Goal: Find specific page/section: Find specific page/section

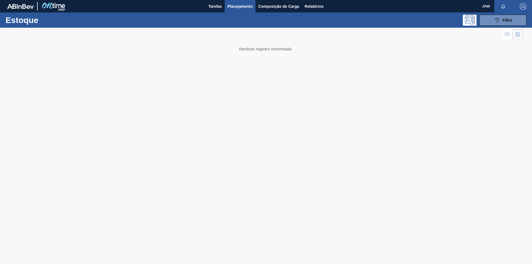
click at [235, 6] on span "Planejamento" at bounding box center [240, 6] width 25 height 7
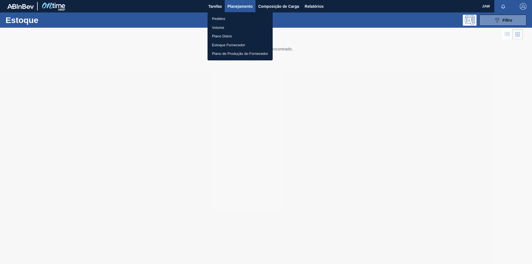
click at [222, 19] on li "Pedidos" at bounding box center [240, 18] width 65 height 9
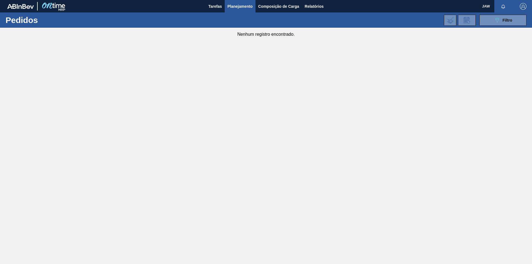
click at [235, 6] on span "Planejamento" at bounding box center [240, 6] width 25 height 7
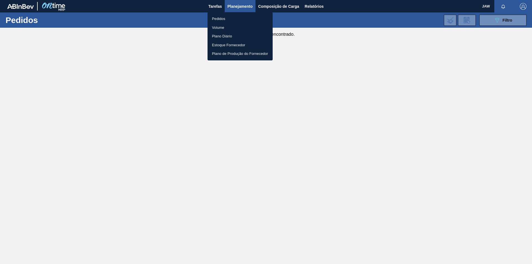
click at [220, 19] on li "Pedidos" at bounding box center [240, 18] width 65 height 9
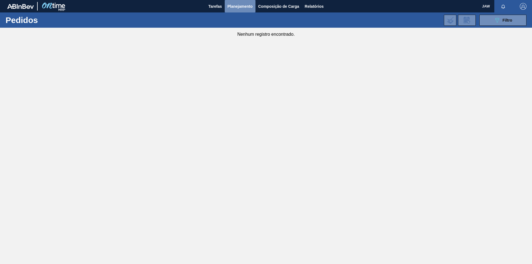
click at [240, 3] on span "Planejamento" at bounding box center [240, 6] width 25 height 7
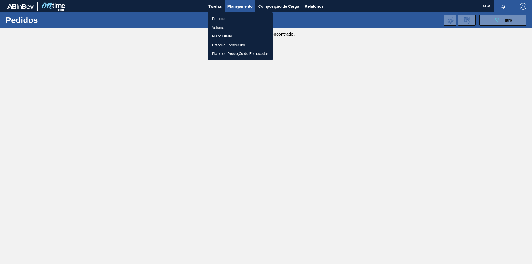
click at [223, 17] on li "Pedidos" at bounding box center [240, 18] width 65 height 9
